Goal: Navigation & Orientation: Find specific page/section

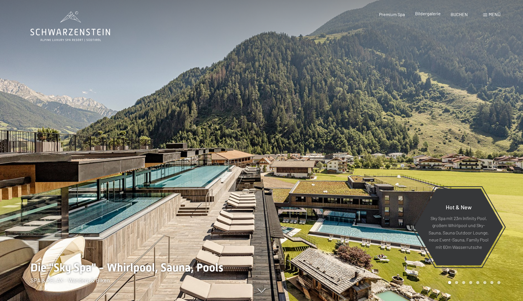
click at [428, 14] on span "Bildergalerie" at bounding box center [428, 13] width 26 height 5
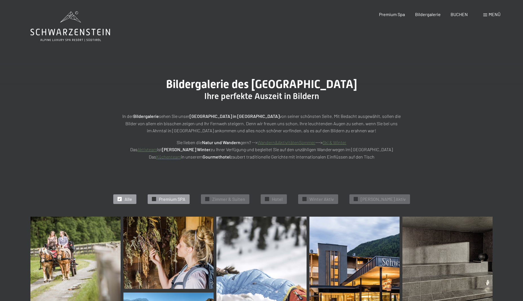
click at [166, 198] on div "✓ Premium SPA" at bounding box center [169, 199] width 42 height 10
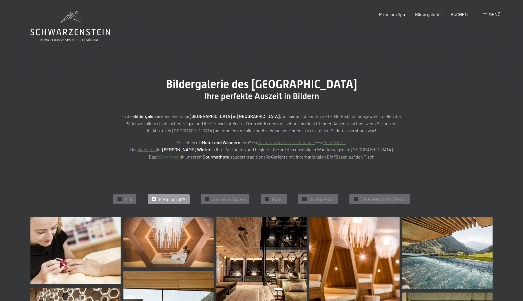
click at [82, 28] on icon at bounding box center [70, 26] width 80 height 30
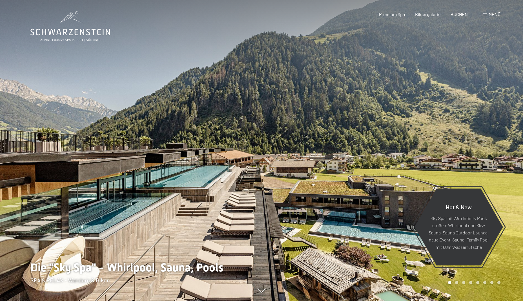
click at [499, 12] on span "Menü" at bounding box center [495, 14] width 12 height 5
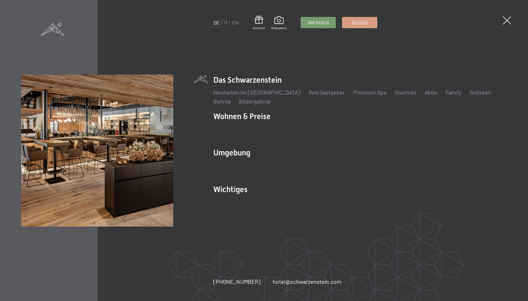
click at [446, 92] on li "Family" at bounding box center [453, 92] width 16 height 8
click at [445, 92] on link "Family" at bounding box center [453, 92] width 16 height 7
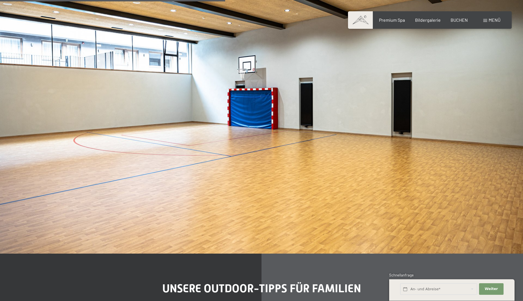
scroll to position [1805, 0]
